Goal: Task Accomplishment & Management: Use online tool/utility

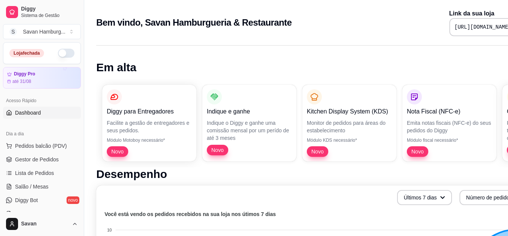
click at [65, 52] on button "button" at bounding box center [66, 53] width 17 height 9
click at [30, 160] on span "Gestor de Pedidos" at bounding box center [37, 159] width 44 height 8
click at [45, 173] on span "Lista de Pedidos" at bounding box center [34, 173] width 39 height 8
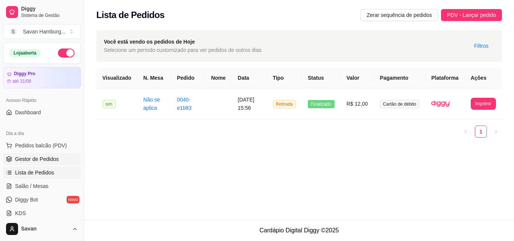
click at [43, 158] on span "Gestor de Pedidos" at bounding box center [37, 159] width 44 height 8
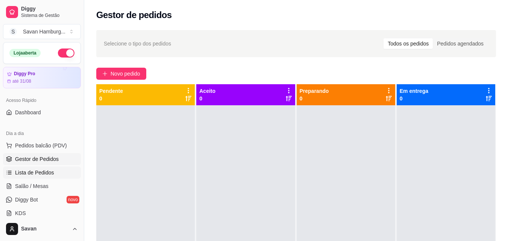
click at [43, 170] on span "Lista de Pedidos" at bounding box center [34, 173] width 39 height 8
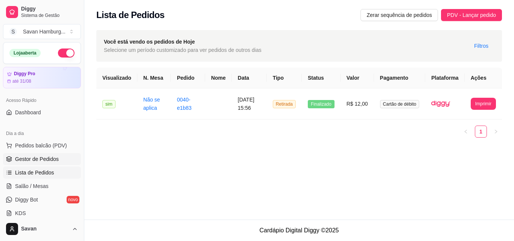
click at [47, 160] on span "Gestor de Pedidos" at bounding box center [37, 159] width 44 height 8
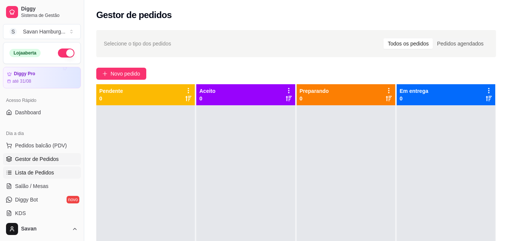
click at [43, 172] on span "Lista de Pedidos" at bounding box center [34, 173] width 39 height 8
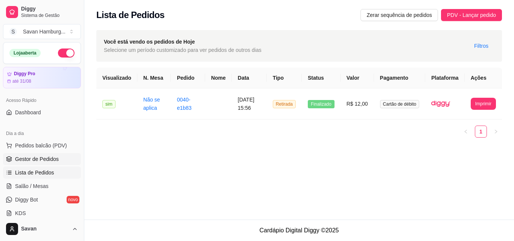
click at [49, 161] on span "Gestor de Pedidos" at bounding box center [37, 159] width 44 height 8
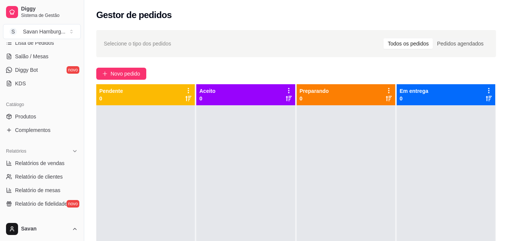
scroll to position [112, 0]
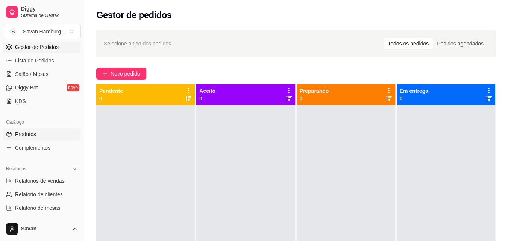
click at [28, 131] on span "Produtos" at bounding box center [25, 135] width 21 height 8
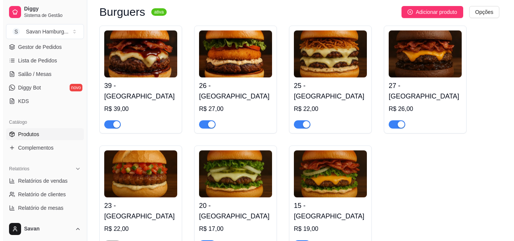
scroll to position [38, 0]
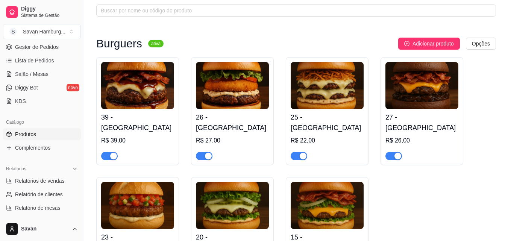
click at [147, 82] on img at bounding box center [137, 85] width 73 height 47
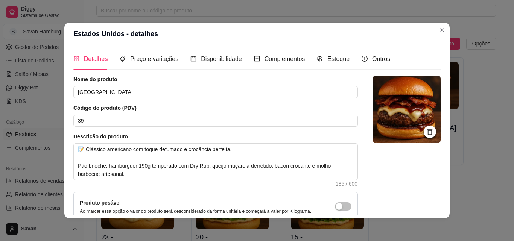
click at [426, 132] on icon at bounding box center [430, 132] width 9 height 9
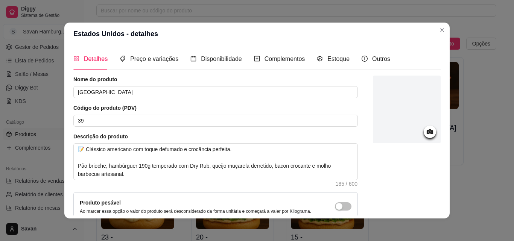
click at [429, 132] on circle at bounding box center [430, 132] width 2 height 2
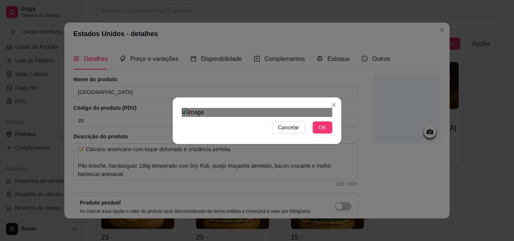
click at [263, 135] on div "Use the arrow keys to move the crop selection area" at bounding box center [250, 202] width 135 height 135
click at [319, 132] on span "OK" at bounding box center [323, 127] width 8 height 8
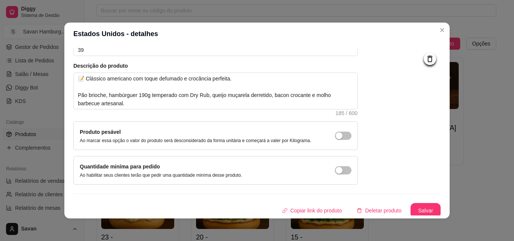
scroll to position [73, 0]
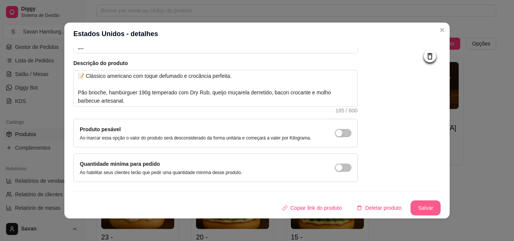
click at [411, 203] on button "Salvar" at bounding box center [426, 208] width 30 height 15
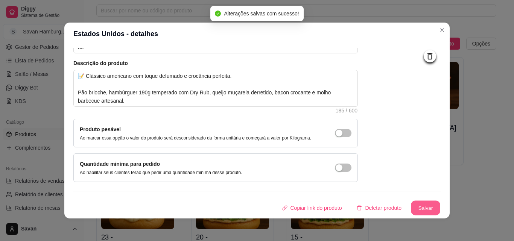
click at [414, 208] on button "Salvar" at bounding box center [425, 208] width 29 height 15
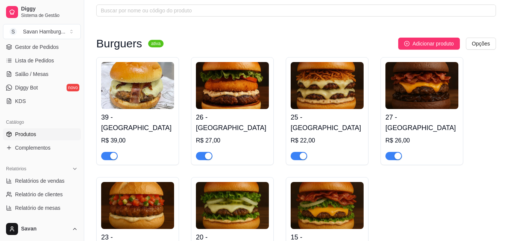
click at [237, 96] on img at bounding box center [232, 85] width 73 height 47
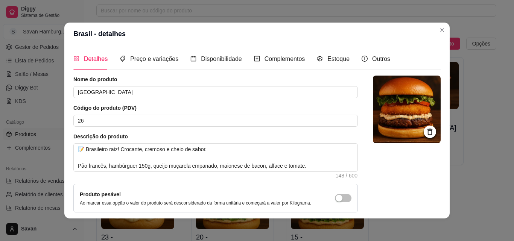
click at [426, 132] on icon at bounding box center [430, 132] width 9 height 9
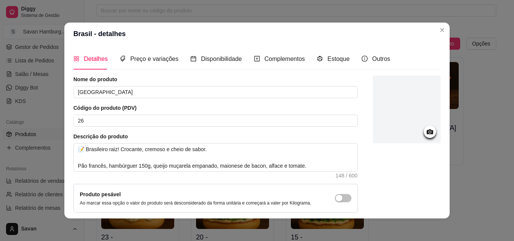
click at [426, 131] on icon at bounding box center [430, 132] width 9 height 9
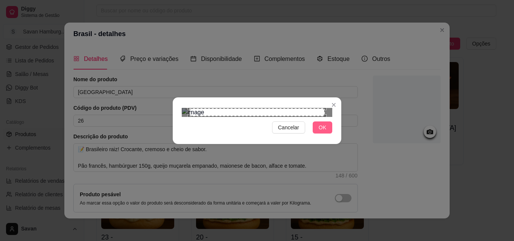
click at [326, 132] on span "OK" at bounding box center [323, 127] width 8 height 8
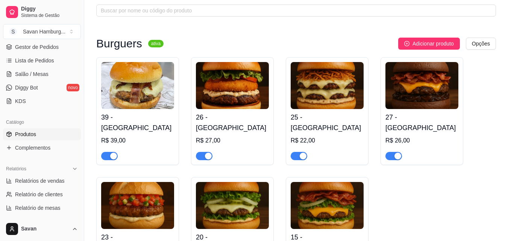
click at [335, 88] on img at bounding box center [327, 85] width 73 height 47
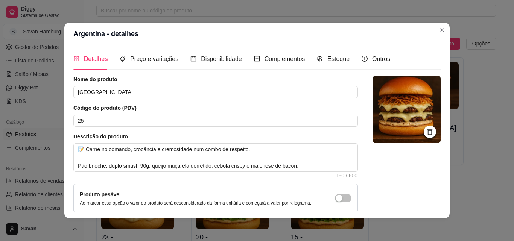
click at [427, 131] on icon at bounding box center [429, 132] width 5 height 6
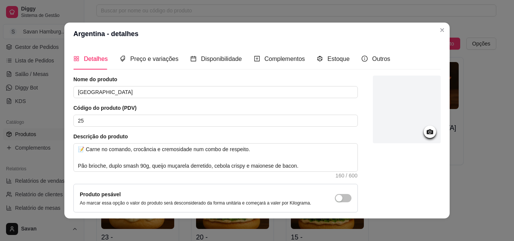
click at [426, 132] on icon at bounding box center [430, 132] width 9 height 9
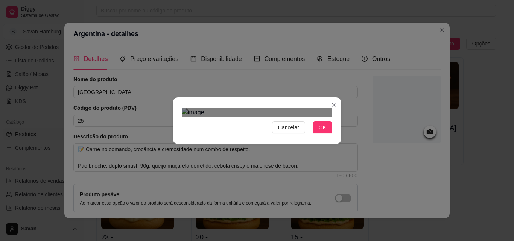
click at [243, 135] on div "Use the arrow keys to move the crop selection area" at bounding box center [256, 202] width 135 height 135
click at [242, 134] on div "Use the arrow keys to move the crop selection area" at bounding box center [256, 201] width 135 height 135
click at [264, 134] on div "Use the arrow keys to move the crop selection area" at bounding box center [256, 201] width 135 height 135
click at [323, 132] on span "OK" at bounding box center [323, 127] width 8 height 8
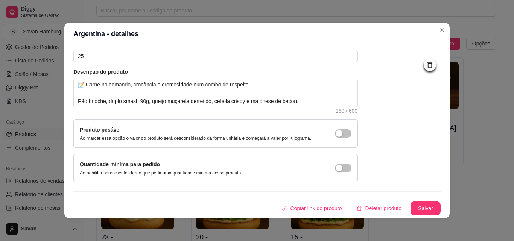
scroll to position [65, 0]
click at [419, 206] on button "Salvar" at bounding box center [425, 208] width 29 height 15
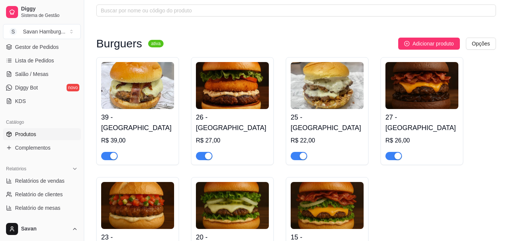
click at [420, 82] on img at bounding box center [422, 85] width 73 height 47
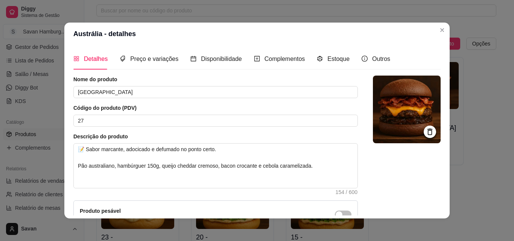
click at [427, 134] on icon at bounding box center [429, 132] width 5 height 6
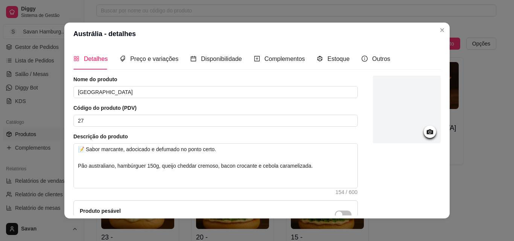
click at [427, 134] on icon at bounding box center [430, 131] width 6 height 5
click at [429, 132] on circle at bounding box center [430, 132] width 2 height 2
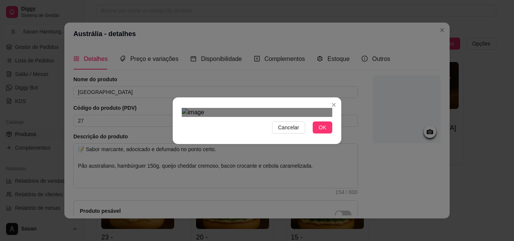
click at [167, 29] on div "Cancelar OK" at bounding box center [257, 120] width 514 height 241
click at [339, 195] on div "Cancelar OK" at bounding box center [257, 120] width 514 height 241
click at [293, 160] on div "Use the arrow keys to move the crop selection area" at bounding box center [257, 197] width 151 height 151
click at [320, 132] on span "OK" at bounding box center [323, 127] width 8 height 8
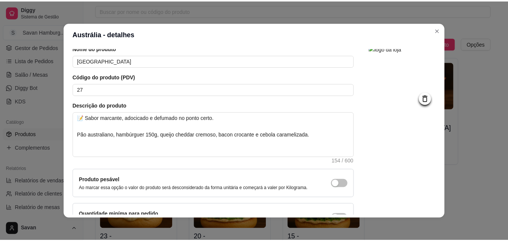
scroll to position [82, 0]
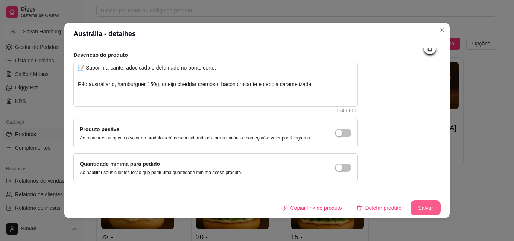
click at [412, 209] on button "Salvar" at bounding box center [426, 208] width 30 height 15
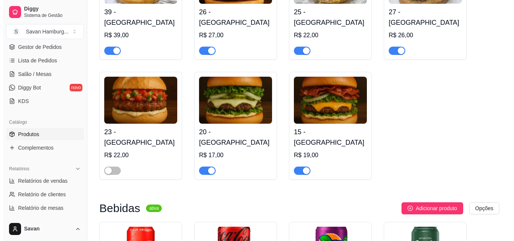
scroll to position [188, 0]
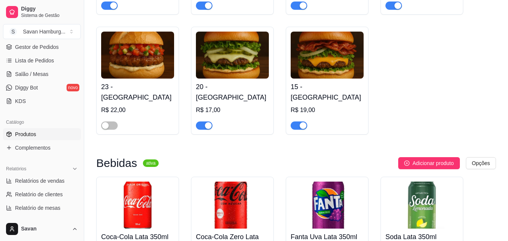
click at [328, 58] on img at bounding box center [327, 55] width 73 height 47
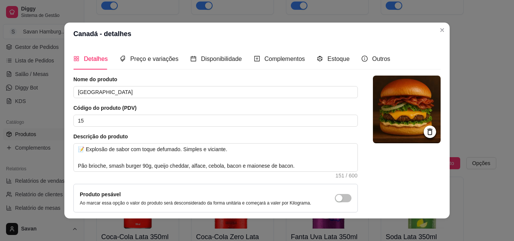
click at [426, 132] on icon at bounding box center [430, 132] width 9 height 9
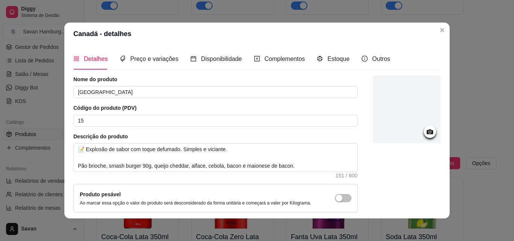
click at [426, 134] on icon at bounding box center [430, 132] width 9 height 9
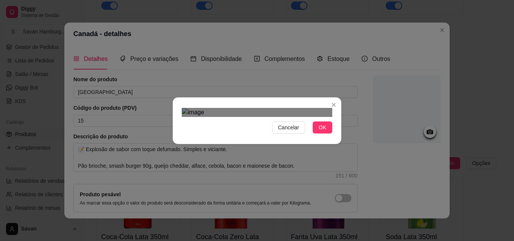
click at [230, 146] on div "Use the arrow keys to move the crop selection area" at bounding box center [255, 213] width 135 height 135
click at [319, 132] on span "OK" at bounding box center [323, 127] width 8 height 8
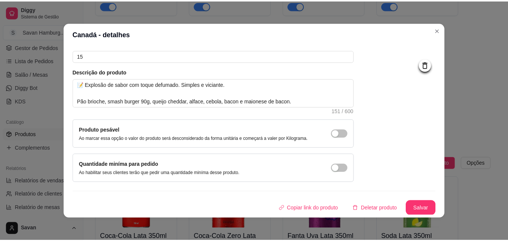
scroll to position [65, 0]
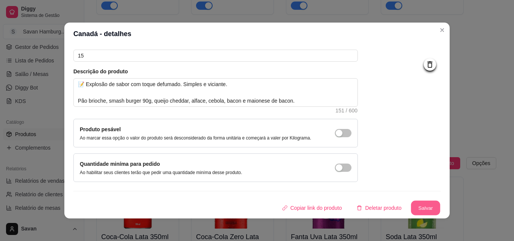
click at [411, 207] on button "Salvar" at bounding box center [425, 208] width 29 height 15
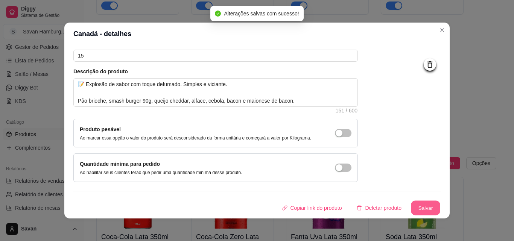
click at [415, 203] on button "Salvar" at bounding box center [425, 208] width 29 height 15
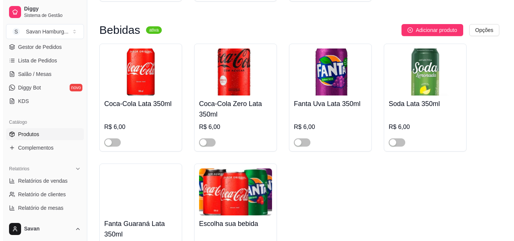
scroll to position [339, 0]
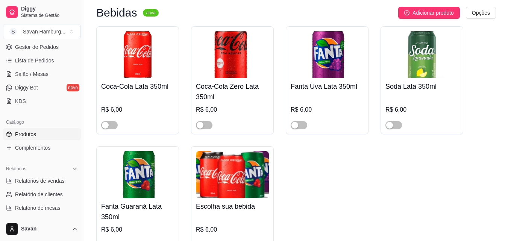
click at [246, 169] on img at bounding box center [232, 174] width 73 height 47
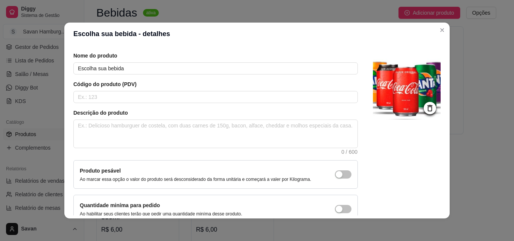
scroll to position [0, 0]
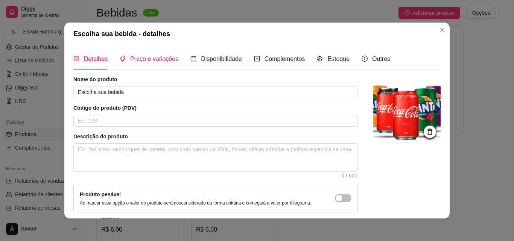
click at [170, 60] on span "Preço e variações" at bounding box center [154, 59] width 48 height 6
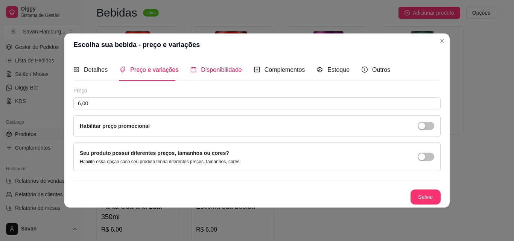
click at [227, 65] on div "Disponibilidade" at bounding box center [216, 69] width 52 height 9
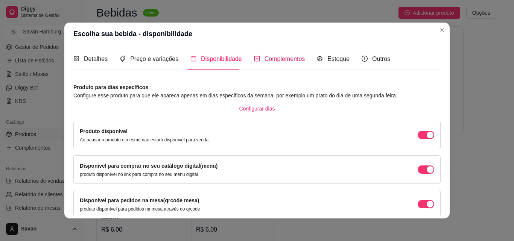
click at [270, 59] on span "Complementos" at bounding box center [285, 59] width 41 height 6
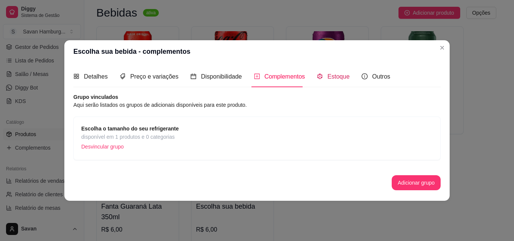
click at [330, 80] on span "Estoque" at bounding box center [338, 76] width 22 height 6
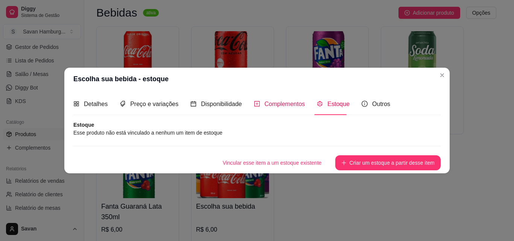
drag, startPoint x: 283, startPoint y: 104, endPoint x: 263, endPoint y: 108, distance: 21.0
click at [283, 103] on span "Complementos" at bounding box center [285, 104] width 41 height 6
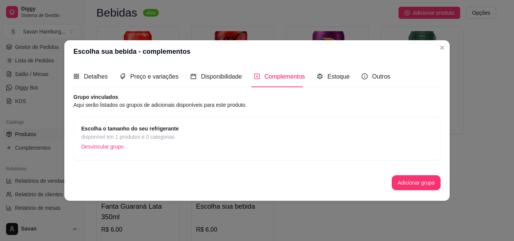
click at [115, 132] on strong "Escolha o tamanho do seu refrigerante" at bounding box center [129, 129] width 97 height 6
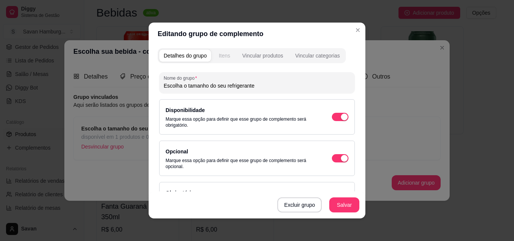
click at [225, 56] on div "Itens" at bounding box center [224, 56] width 11 height 8
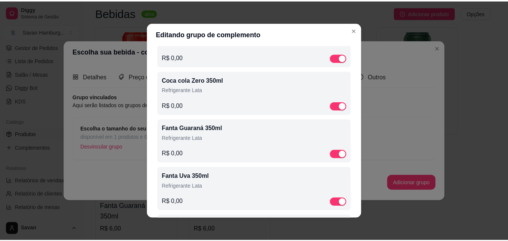
scroll to position [87, 0]
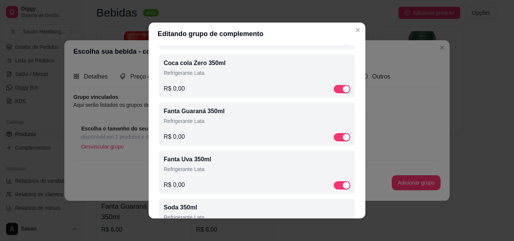
click at [204, 121] on p "Refrigerante Lata" at bounding box center [257, 121] width 187 height 8
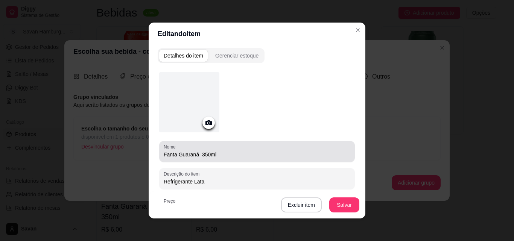
drag, startPoint x: 175, startPoint y: 153, endPoint x: 179, endPoint y: 155, distance: 5.0
click at [176, 154] on input "Fanta Guaraná 350ml" at bounding box center [257, 155] width 187 height 8
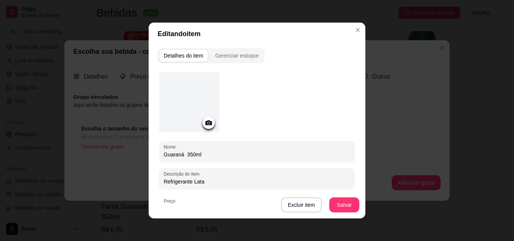
click at [183, 154] on input "Guaraná 350ml" at bounding box center [257, 155] width 187 height 8
type input "Guaraná Antártica 350ml"
click at [343, 206] on button "Salvar" at bounding box center [344, 205] width 30 height 15
click at [332, 200] on button "Salvar" at bounding box center [344, 205] width 29 height 15
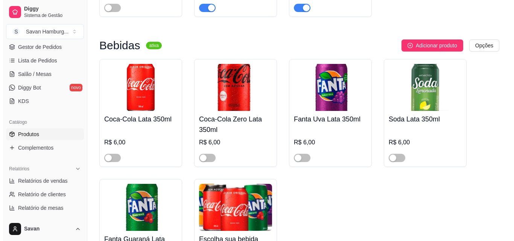
scroll to position [263, 0]
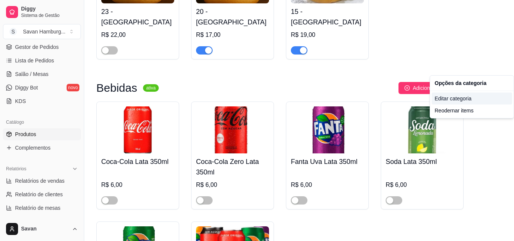
click at [454, 96] on div "Editar categoria" at bounding box center [472, 99] width 81 height 12
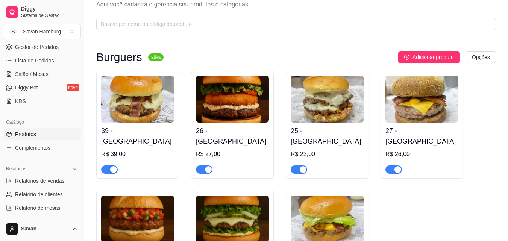
scroll to position [23, 0]
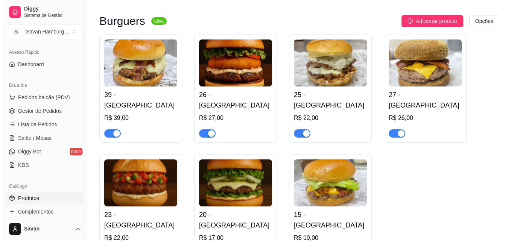
scroll to position [37, 0]
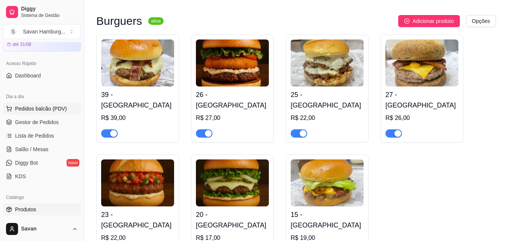
click at [44, 108] on span "Pedidos balcão (PDV)" at bounding box center [41, 109] width 52 height 8
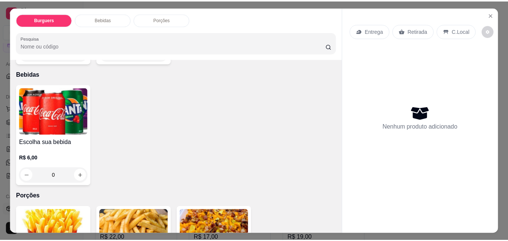
scroll to position [301, 0]
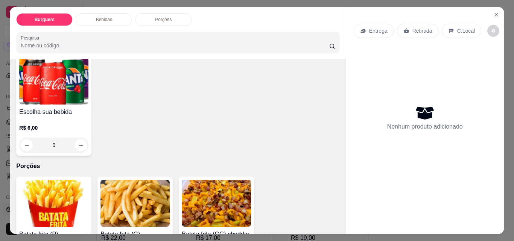
click at [50, 78] on img at bounding box center [53, 81] width 69 height 47
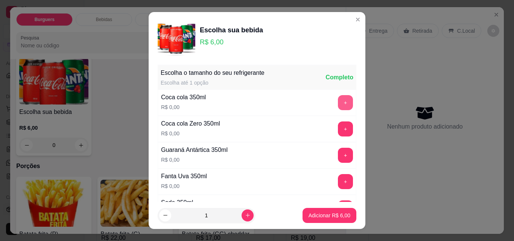
click at [338, 102] on button "+" at bounding box center [345, 102] width 15 height 15
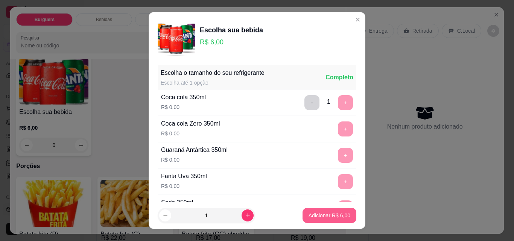
click at [310, 218] on p "Adicionar R$ 6,00" at bounding box center [330, 216] width 42 height 8
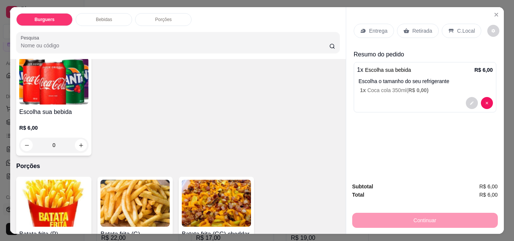
click at [415, 30] on p "Retirada" at bounding box center [422, 31] width 20 height 8
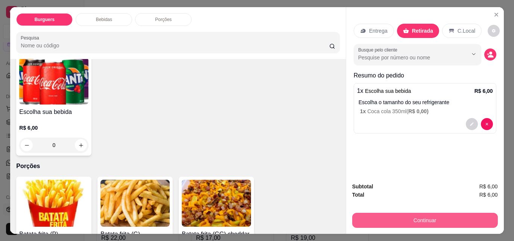
click at [430, 218] on button "Continuar" at bounding box center [425, 220] width 146 height 15
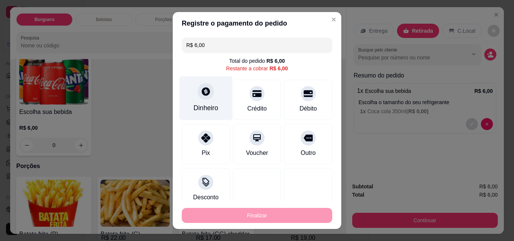
click at [186, 97] on div "Dinheiro" at bounding box center [206, 98] width 53 height 44
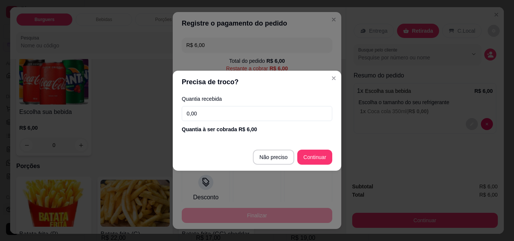
click at [228, 120] on input "0,00" at bounding box center [257, 113] width 151 height 15
type input "6,00"
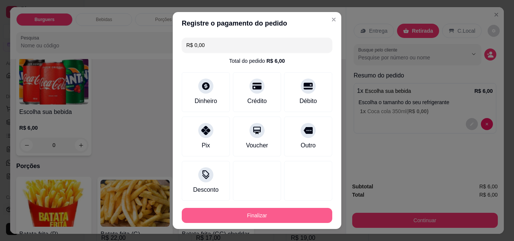
click at [298, 216] on button "Finalizar" at bounding box center [257, 215] width 151 height 15
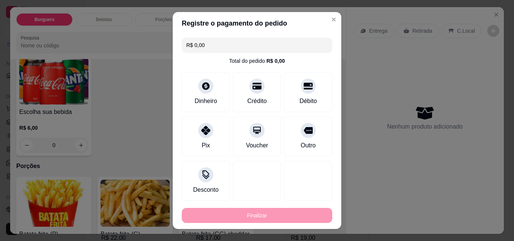
type input "-R$ 6,00"
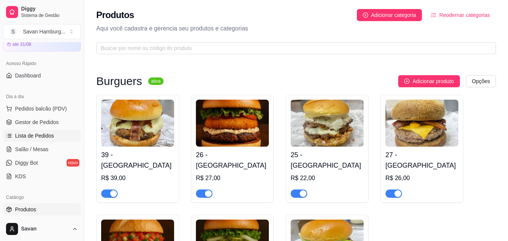
click at [34, 135] on span "Lista de Pedidos" at bounding box center [34, 136] width 39 height 8
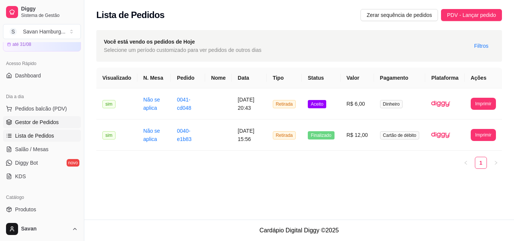
click at [41, 123] on span "Gestor de Pedidos" at bounding box center [37, 123] width 44 height 8
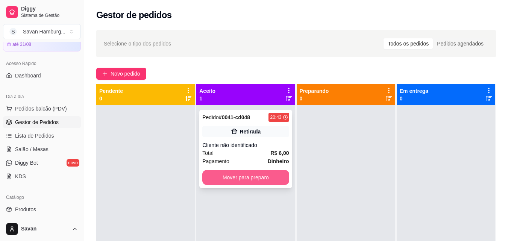
click at [260, 182] on button "Mover para preparo" at bounding box center [245, 177] width 87 height 15
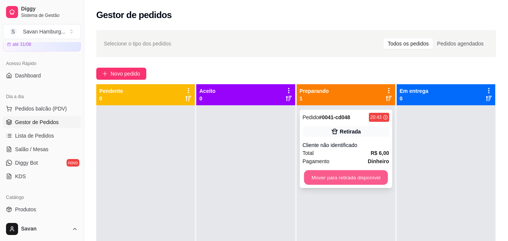
click at [360, 178] on button "Mover para retirada disponível" at bounding box center [346, 177] width 84 height 15
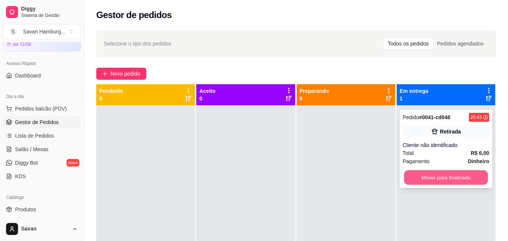
click at [429, 178] on button "Mover para finalizado" at bounding box center [446, 177] width 84 height 15
